Goal: Task Accomplishment & Management: Use online tool/utility

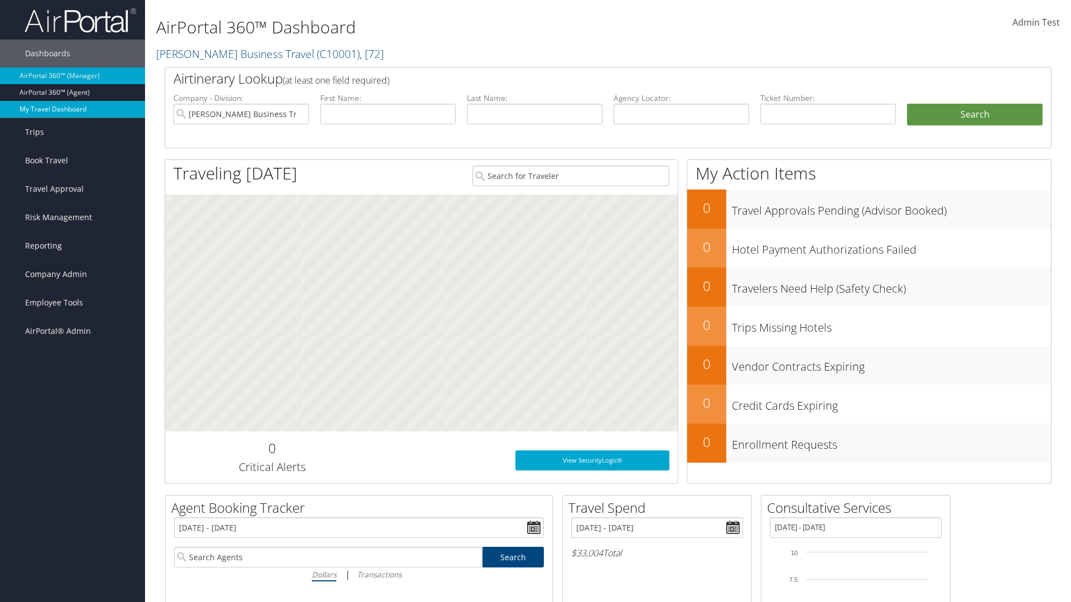
click at [72, 109] on link "My Travel Dashboard" at bounding box center [72, 109] width 145 height 17
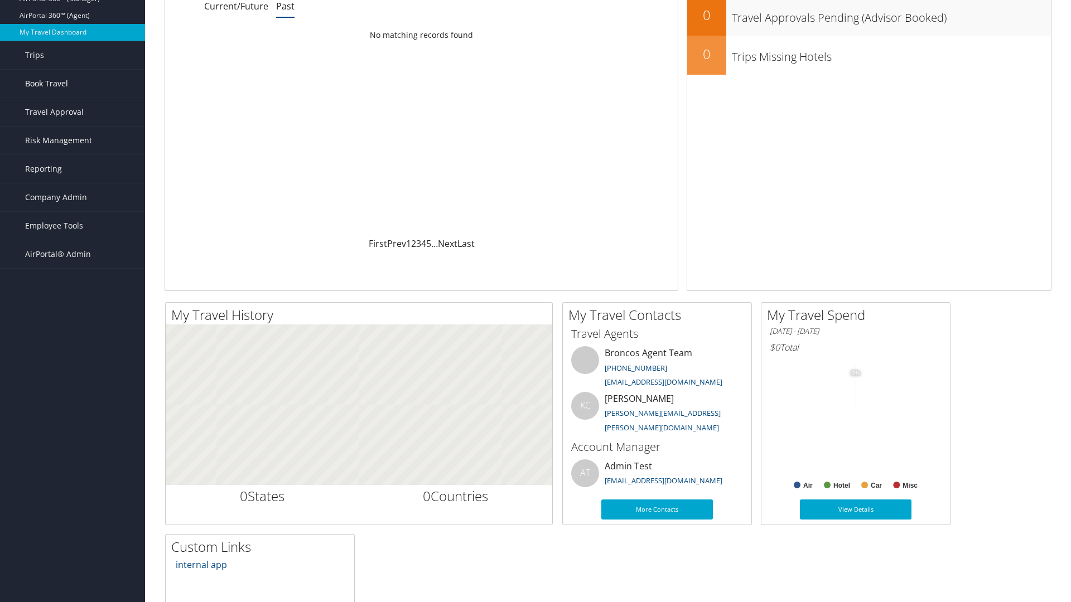
click at [72, 84] on link "Book Travel" at bounding box center [72, 84] width 145 height 28
click at [72, 131] on link "Book/Manage Online Trips" at bounding box center [72, 139] width 145 height 17
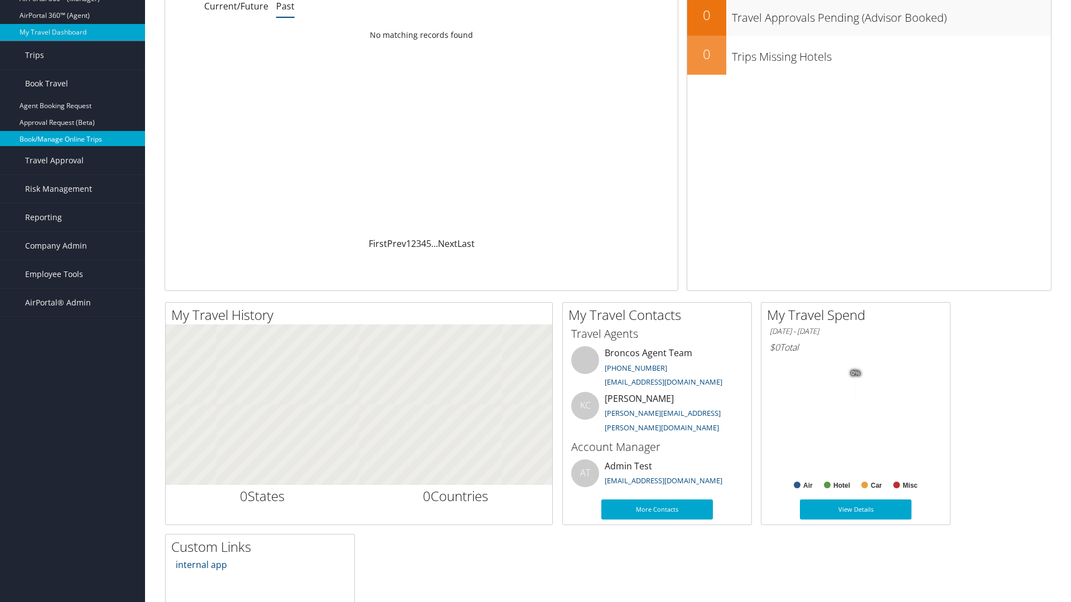
scroll to position [0, 0]
